Goal: Task Accomplishment & Management: Manage account settings

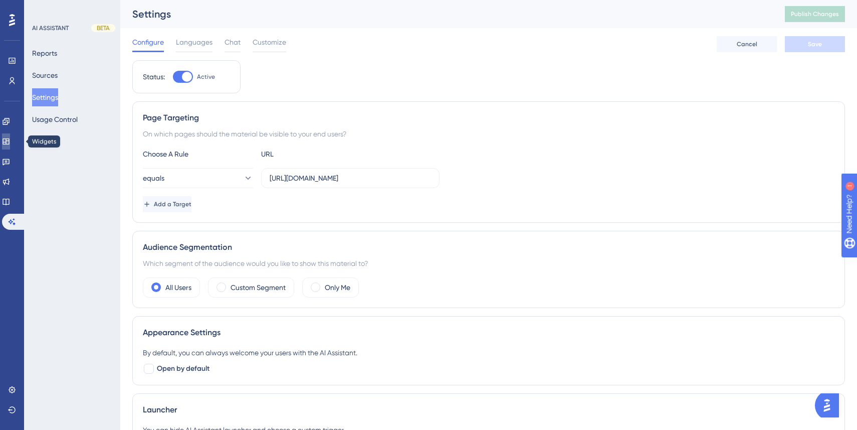
click at [10, 140] on icon at bounding box center [6, 141] width 8 height 8
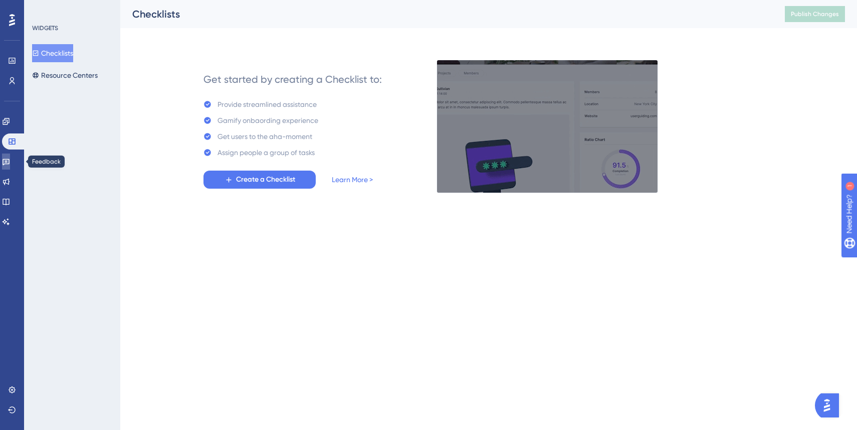
click at [10, 164] on icon at bounding box center [6, 161] width 8 height 8
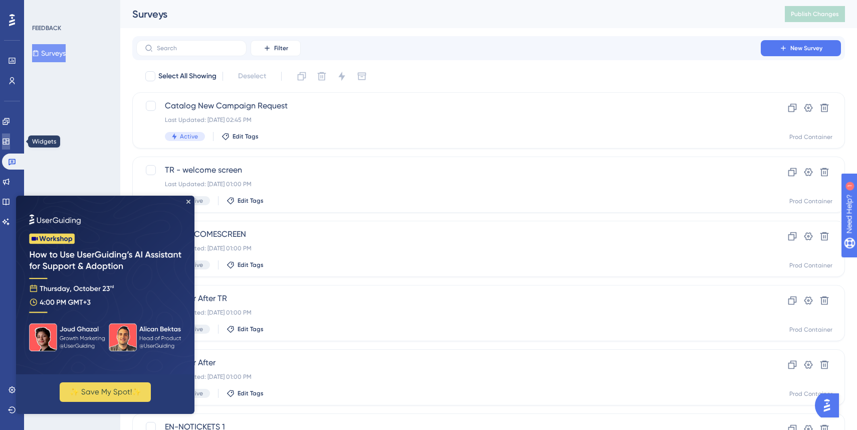
click at [10, 140] on link at bounding box center [6, 141] width 8 height 16
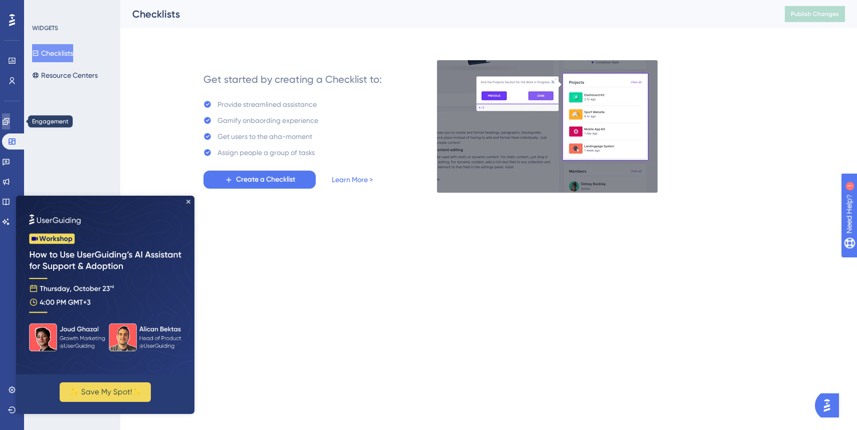
click at [10, 117] on link at bounding box center [6, 121] width 8 height 16
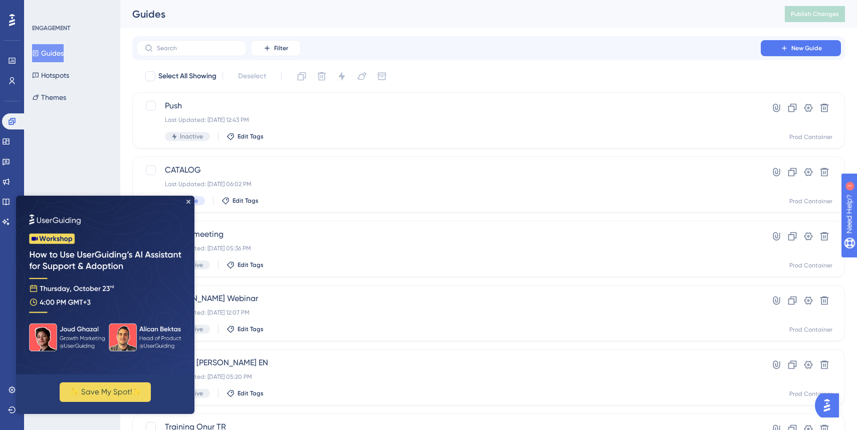
click at [189, 199] on img at bounding box center [105, 285] width 178 height 178
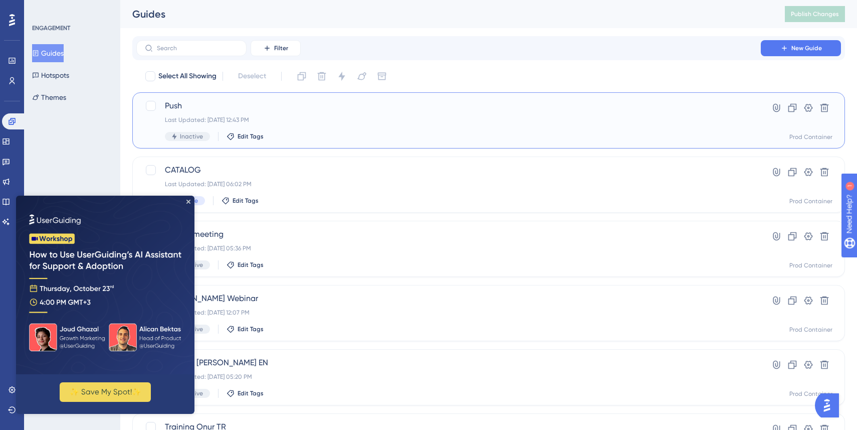
click at [411, 127] on div "Push Last Updated: Oct 09 2025, 12:43 PM Inactive Edit Tags" at bounding box center [449, 120] width 568 height 41
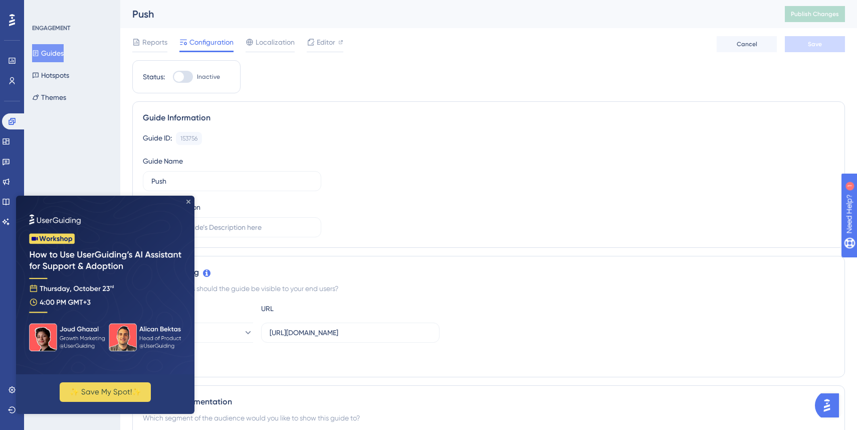
click at [187, 200] on icon "Close Preview" at bounding box center [189, 202] width 4 height 4
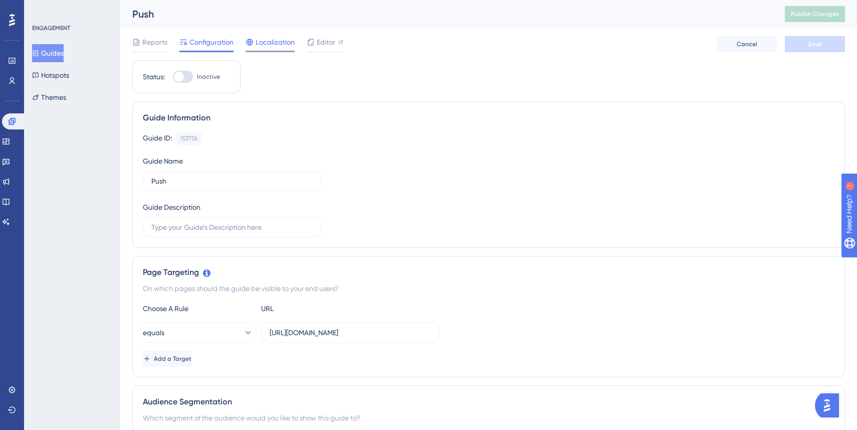
click at [262, 40] on span "Localization" at bounding box center [275, 42] width 39 height 12
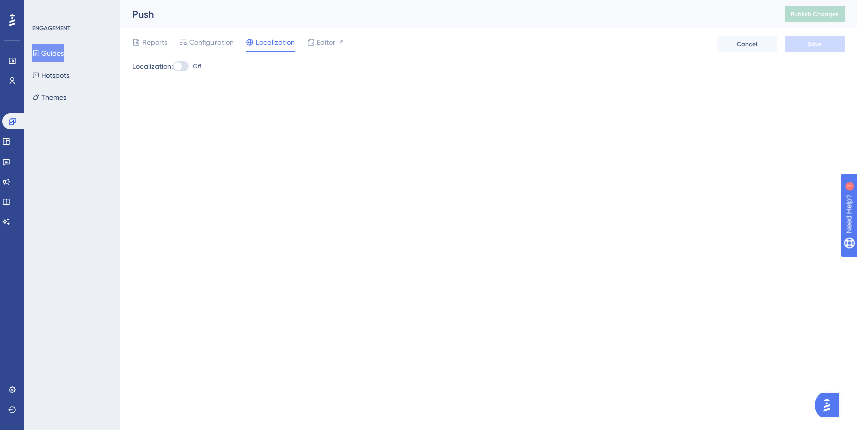
click at [179, 66] on div at bounding box center [178, 66] width 8 height 8
click at [173, 66] on input "Off" at bounding box center [172, 66] width 1 height 1
checkbox input "true"
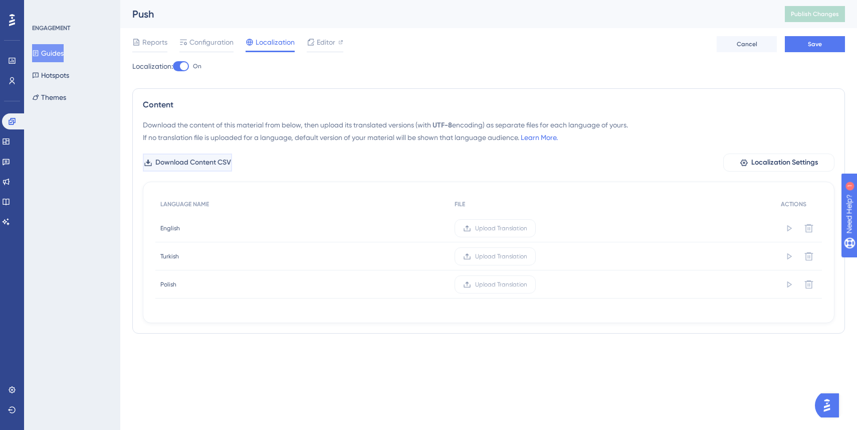
click at [231, 160] on span "Download Content CSV" at bounding box center [193, 162] width 76 height 12
click at [510, 256] on span "Upload Translation" at bounding box center [501, 256] width 52 height 8
click at [527, 256] on input "Upload Translation" at bounding box center [527, 256] width 0 height 0
click at [505, 255] on span "Upload Translation" at bounding box center [501, 256] width 52 height 8
click at [527, 256] on input "Upload Translation" at bounding box center [527, 256] width 0 height 0
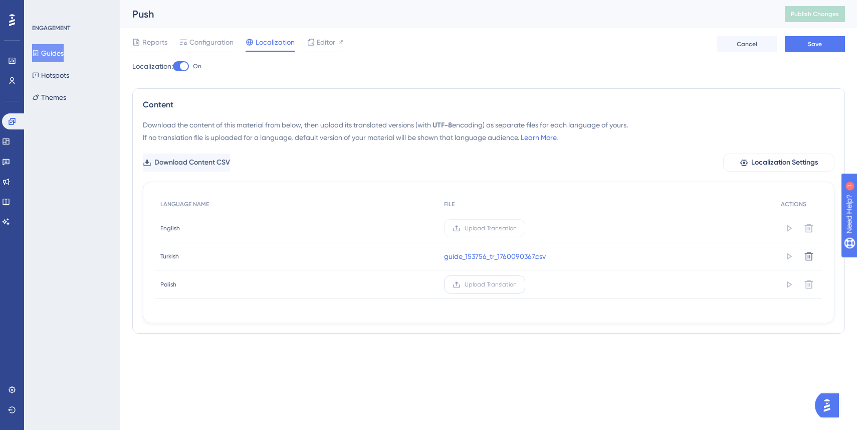
click at [492, 286] on span "Upload Translation" at bounding box center [491, 284] width 52 height 8
click at [517, 284] on input "Upload Translation" at bounding box center [517, 284] width 0 height 0
click at [798, 51] on button "Save" at bounding box center [815, 44] width 60 height 16
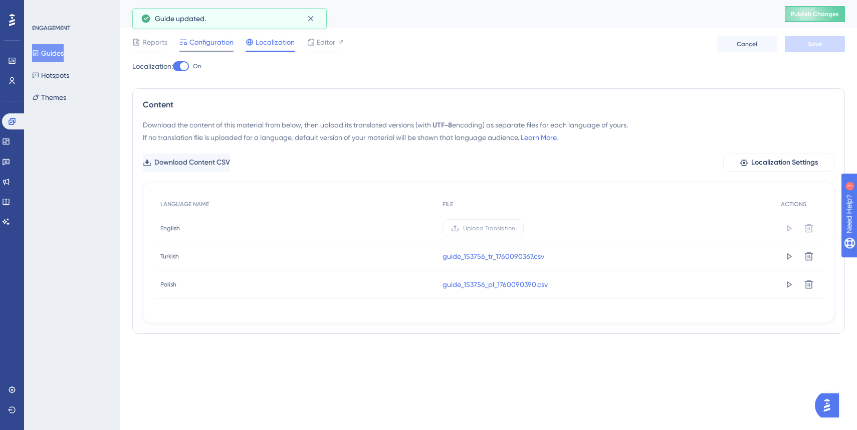
click at [217, 45] on span "Configuration" at bounding box center [212, 42] width 44 height 12
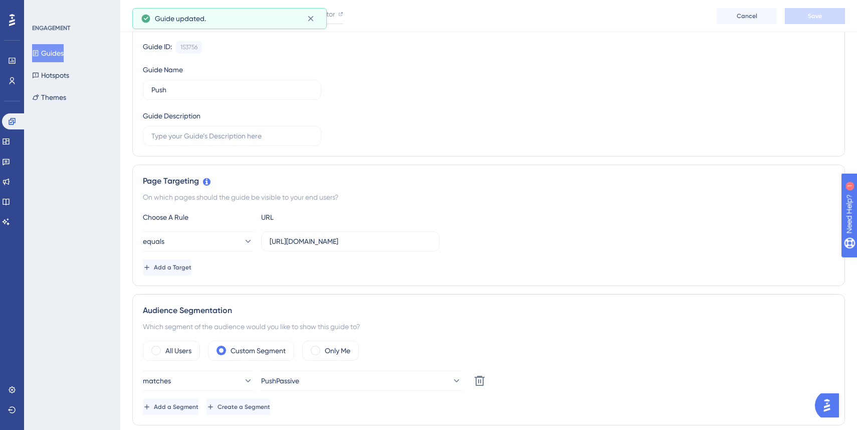
scroll to position [119, 0]
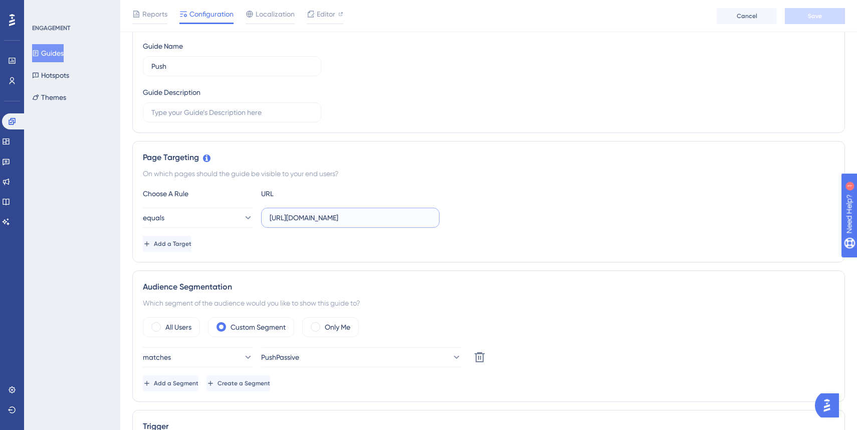
drag, startPoint x: 370, startPoint y: 213, endPoint x: 489, endPoint y: 240, distance: 121.9
click at [485, 238] on div "Choose A Rule URL equals https://panel.segmentify.com/admin/alerts Add a Target" at bounding box center [489, 220] width 692 height 64
click at [430, 219] on input "https://panel.segmentify.com/admin/alerts" at bounding box center [350, 217] width 161 height 11
click at [223, 218] on button "equals" at bounding box center [198, 218] width 110 height 20
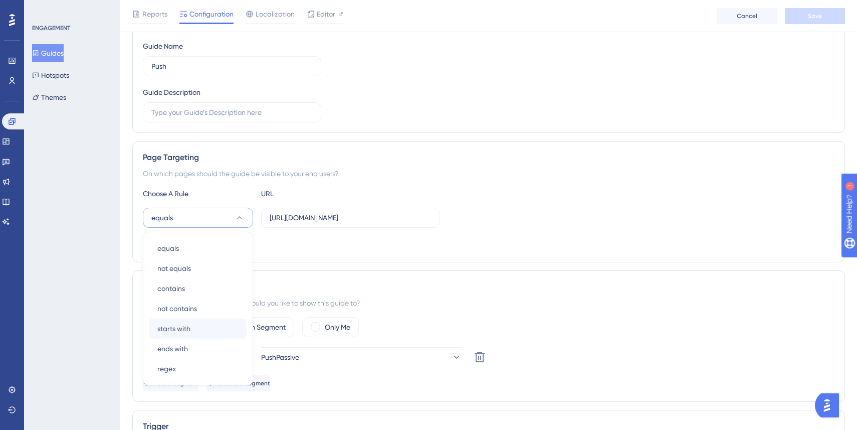
scroll to position [212, 0]
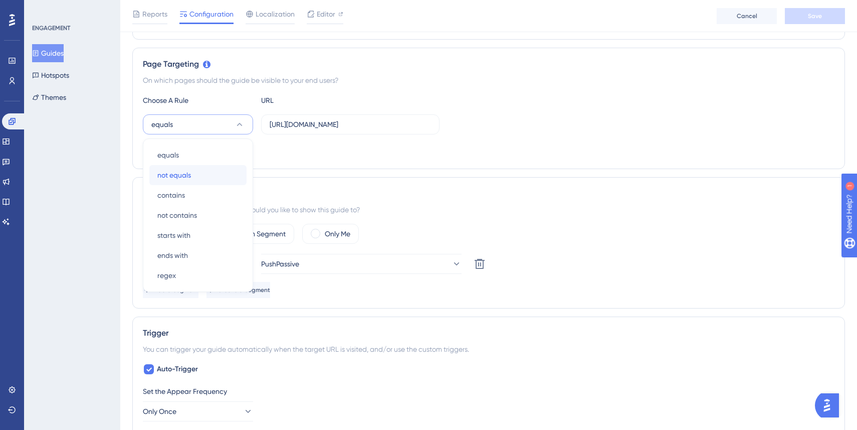
click at [208, 178] on div "not equals not equals" at bounding box center [197, 175] width 81 height 20
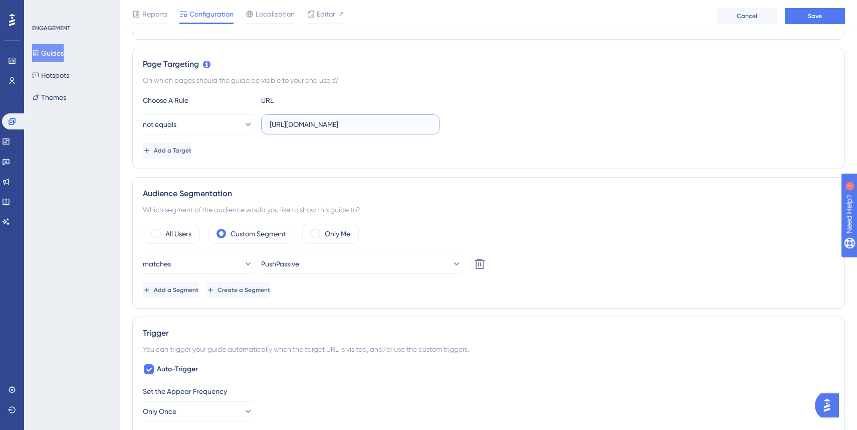
click at [307, 127] on input "https://panel.segmentify.com/admin/alerts" at bounding box center [350, 124] width 161 height 11
type input "hehehehehhe"
click at [481, 84] on div "On which pages should the guide be visible to your end users?" at bounding box center [489, 80] width 692 height 12
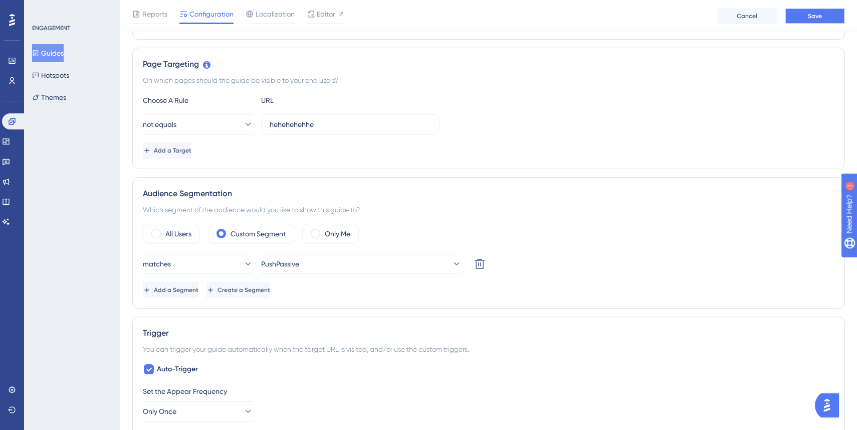
click at [825, 15] on button "Save" at bounding box center [815, 16] width 60 height 16
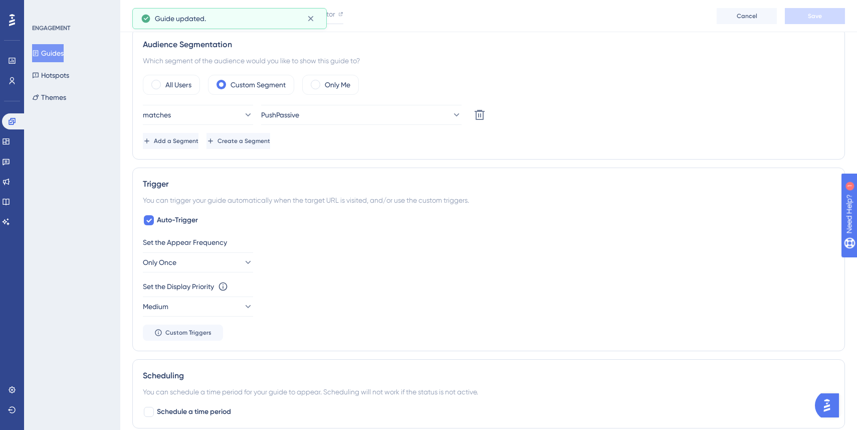
scroll to position [364, 0]
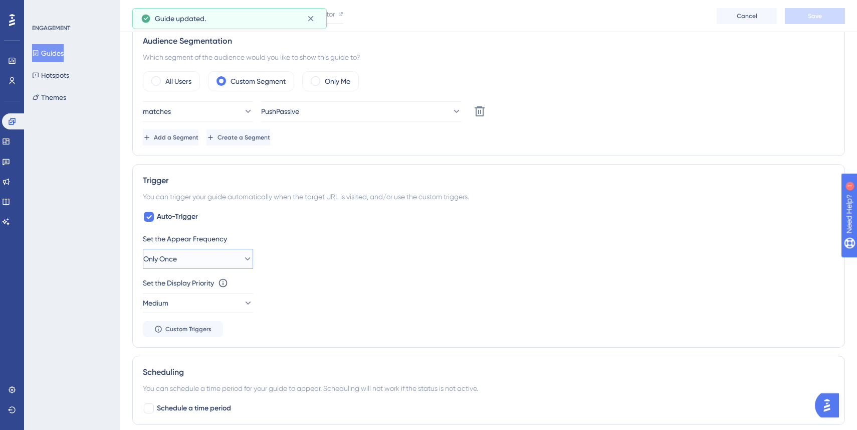
click at [217, 259] on button "Only Once" at bounding box center [198, 259] width 110 height 20
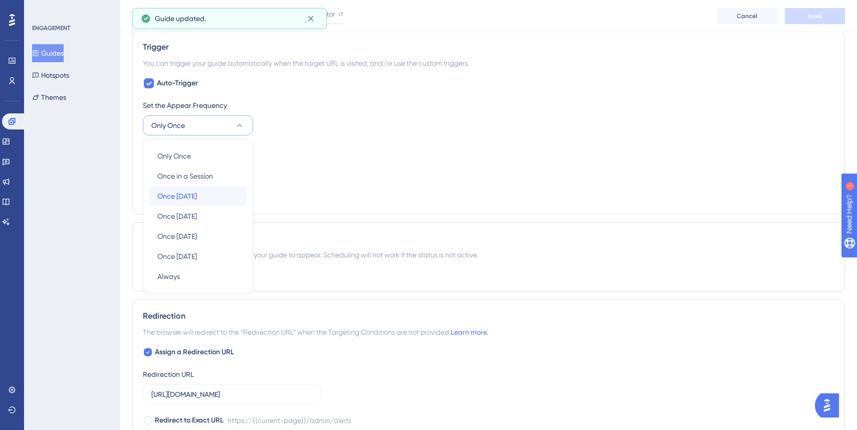
click at [206, 197] on div "Once in 1 day Once in 1 day" at bounding box center [197, 196] width 81 height 20
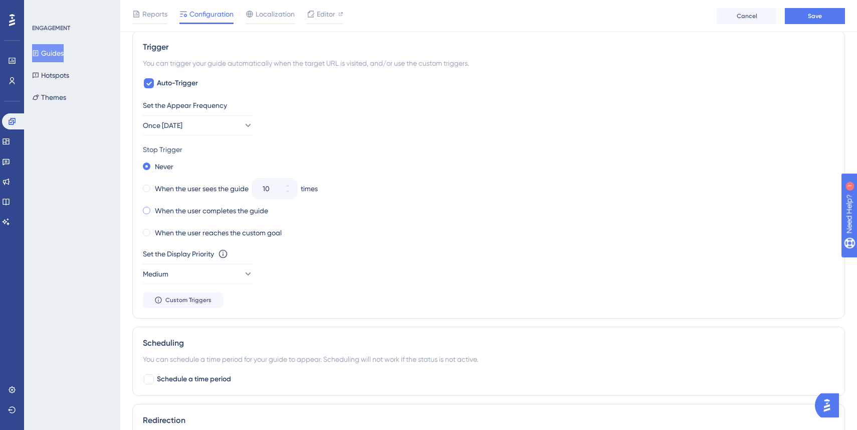
click at [202, 213] on label "When the user completes the guide" at bounding box center [211, 211] width 113 height 12
click at [387, 215] on div "When the user completes the guide" at bounding box center [489, 211] width 692 height 14
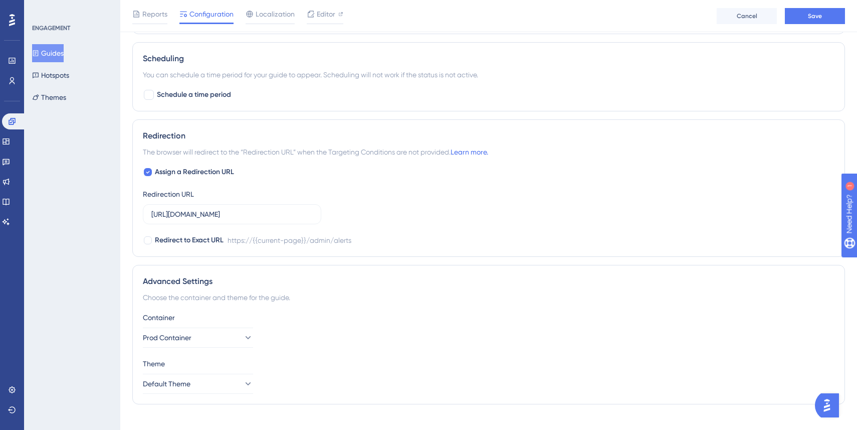
scroll to position [786, 0]
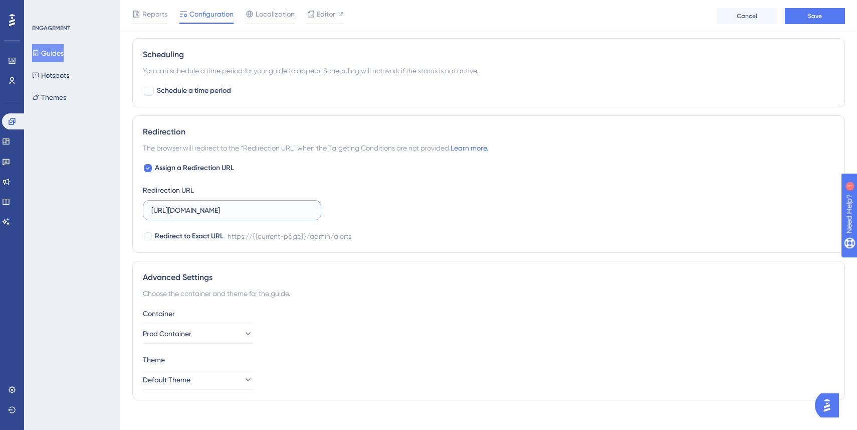
click at [309, 210] on input "https://panel.segmentify.com/admin/alerts" at bounding box center [231, 210] width 161 height 11
click at [148, 166] on icon at bounding box center [148, 168] width 4 height 8
checkbox input "false"
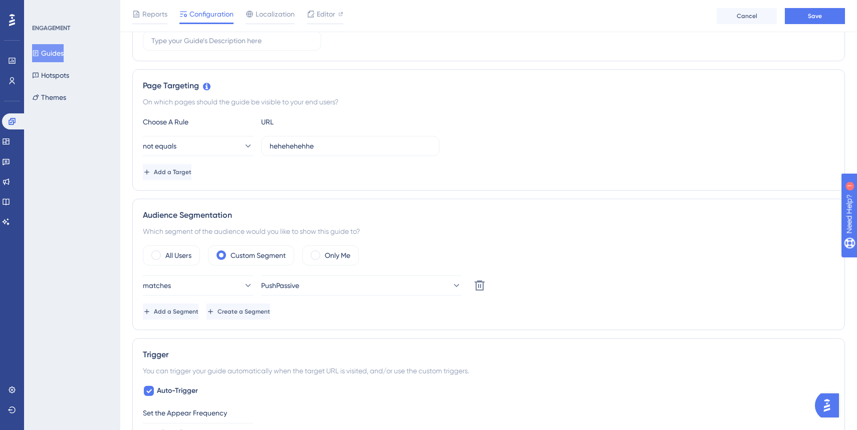
scroll to position [0, 0]
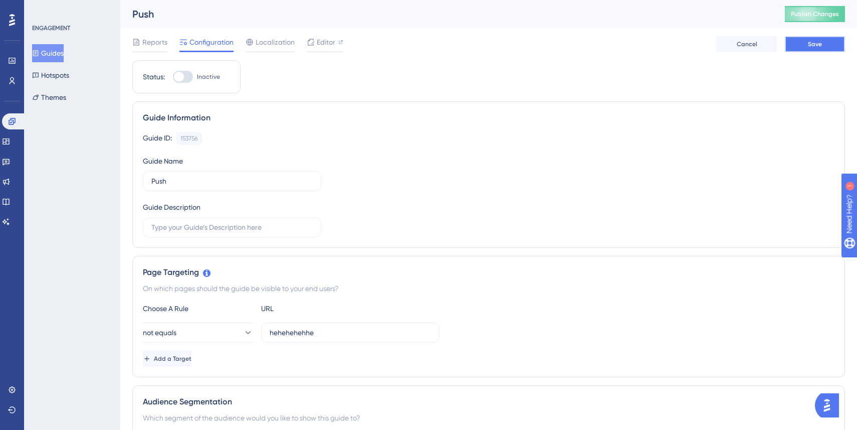
click at [811, 49] on button "Save" at bounding box center [815, 44] width 60 height 16
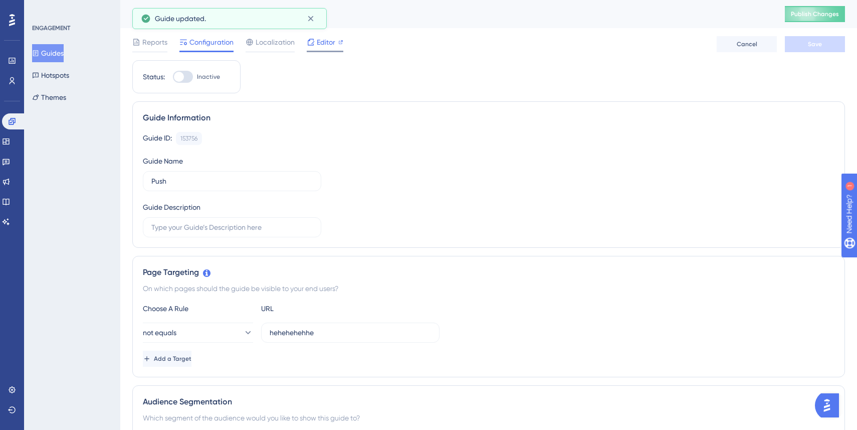
click at [313, 41] on icon at bounding box center [311, 42] width 7 height 7
click at [155, 42] on span "Reports" at bounding box center [154, 42] width 25 height 12
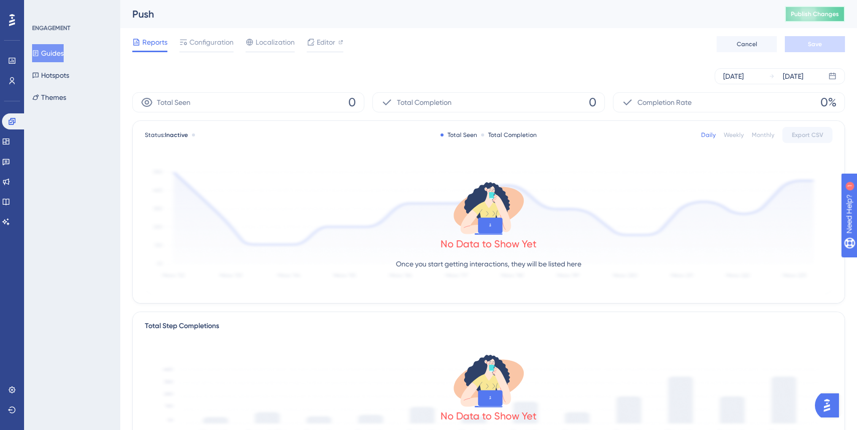
click at [833, 18] on span "Publish Changes" at bounding box center [815, 14] width 48 height 8
click at [208, 41] on span "Configuration" at bounding box center [212, 42] width 44 height 12
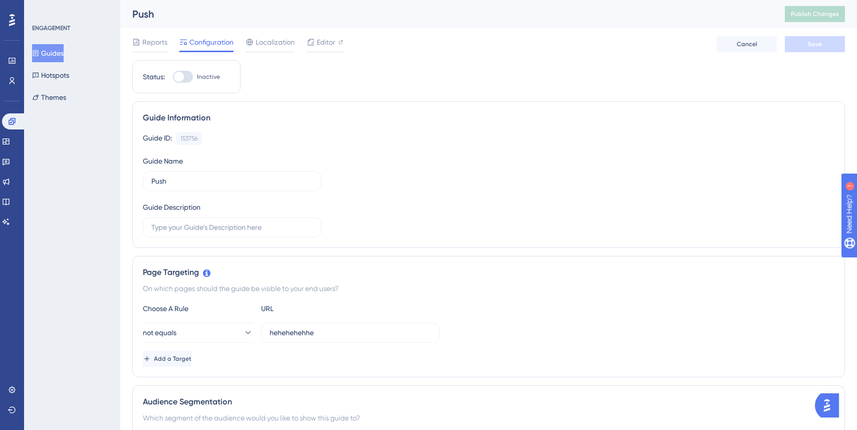
click at [187, 77] on div at bounding box center [183, 77] width 20 height 12
click at [173, 77] on input "Inactive" at bounding box center [172, 77] width 1 height 1
checkbox input "true"
click at [809, 43] on span "Save" at bounding box center [815, 44] width 14 height 8
click at [807, 19] on button "Publish Changes" at bounding box center [815, 14] width 60 height 16
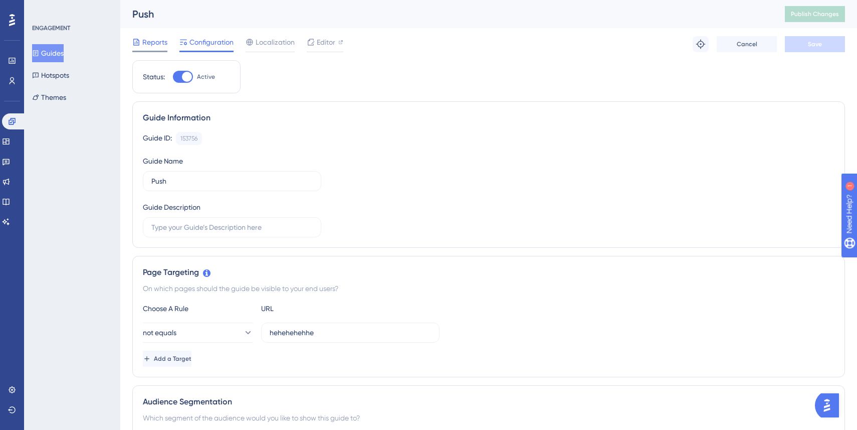
click at [153, 43] on span "Reports" at bounding box center [154, 42] width 25 height 12
